Goal: Information Seeking & Learning: Learn about a topic

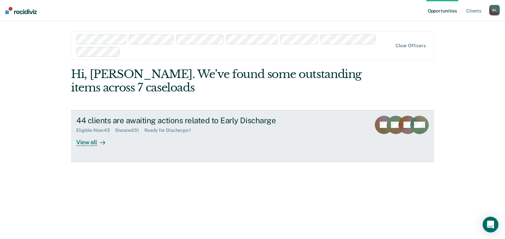
click at [91, 144] on div "View all" at bounding box center [94, 139] width 37 height 13
